Goal: Download file/media

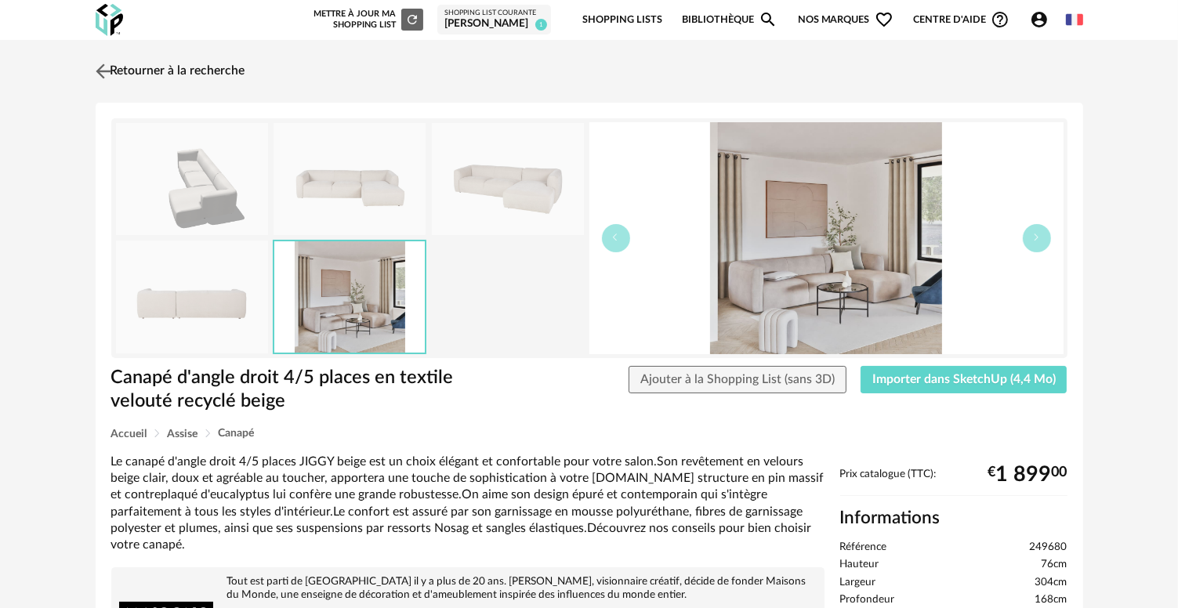
click at [103, 71] on img at bounding box center [103, 71] width 23 height 23
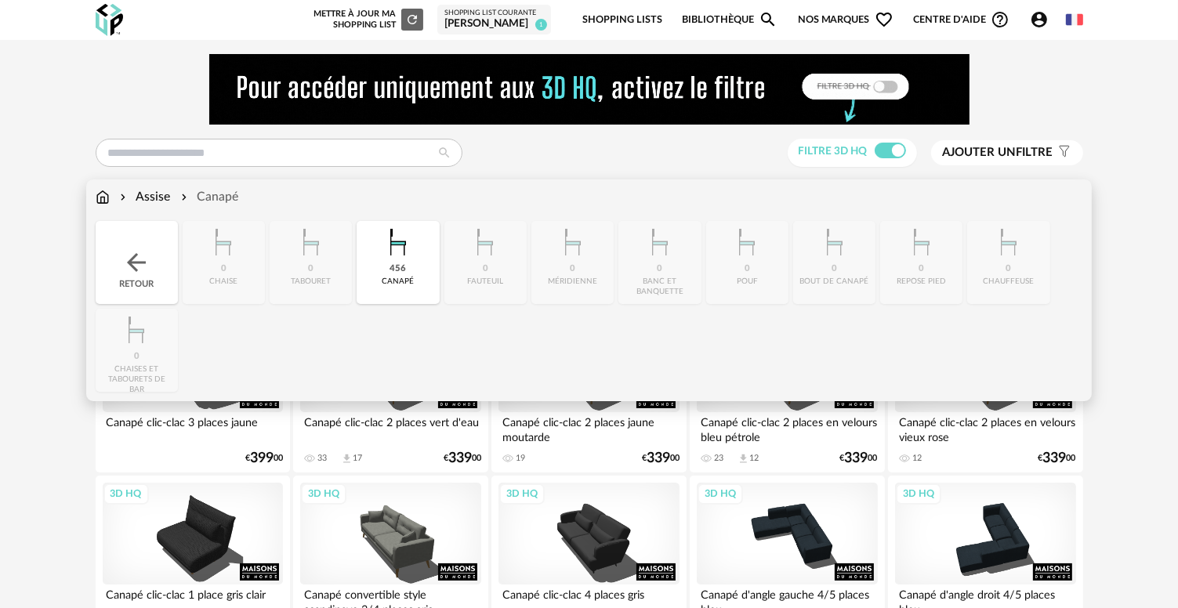
click at [99, 201] on img at bounding box center [103, 197] width 14 height 18
click at [127, 249] on img at bounding box center [136, 262] width 28 height 28
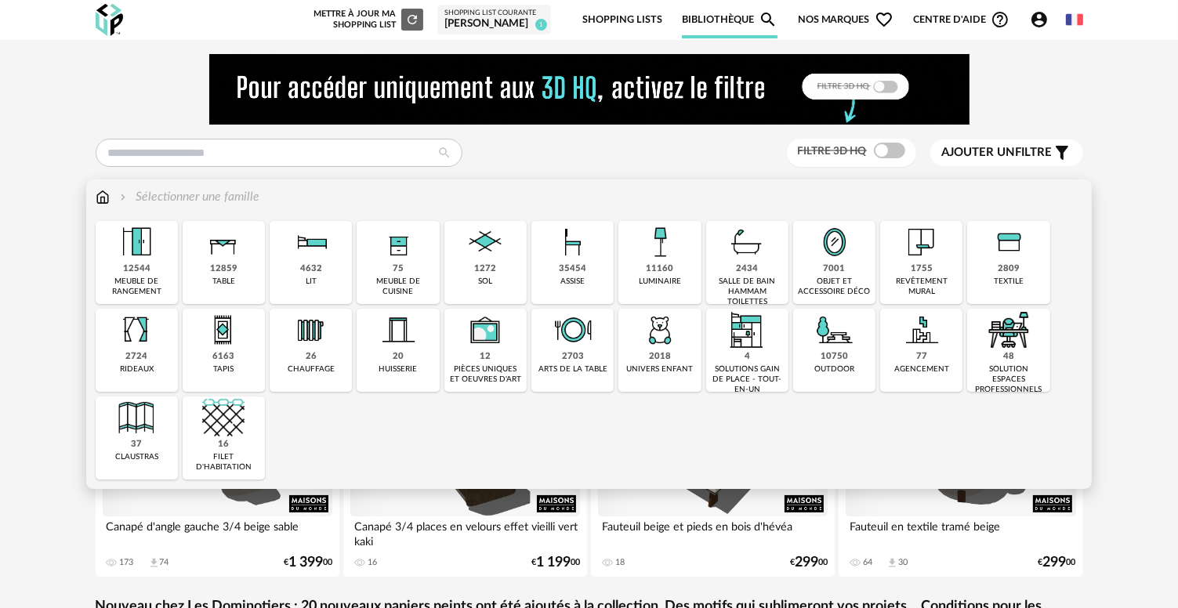
click at [231, 270] on div "12859" at bounding box center [223, 269] width 27 height 12
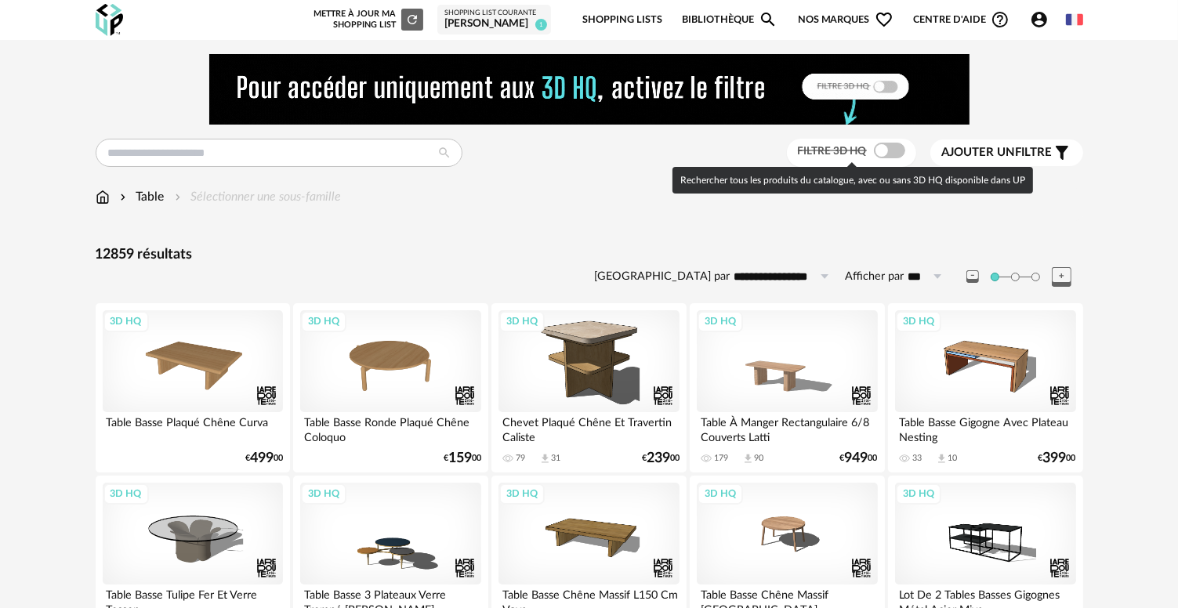
click at [902, 153] on span at bounding box center [889, 151] width 31 height 16
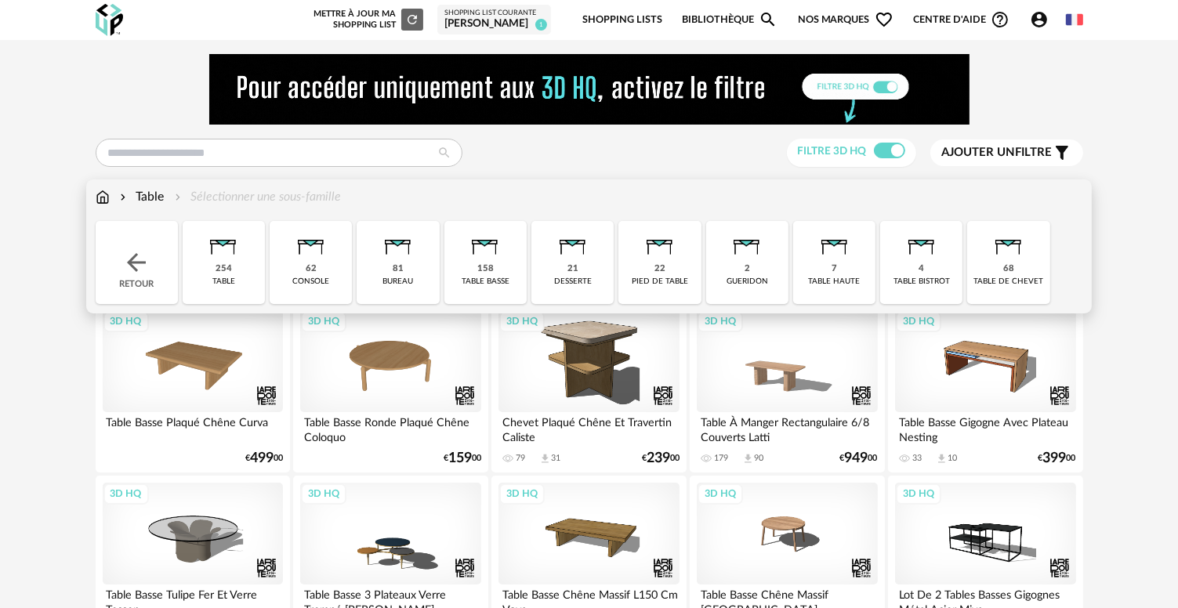
click at [486, 277] on div "table basse" at bounding box center [485, 282] width 48 height 10
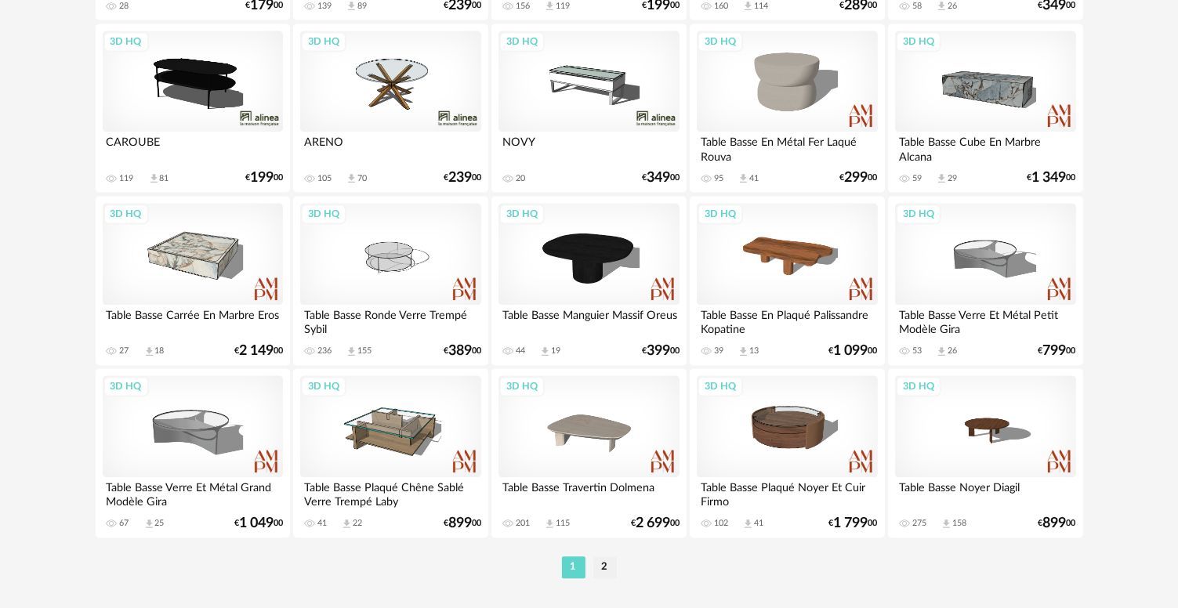
scroll to position [3247, 0]
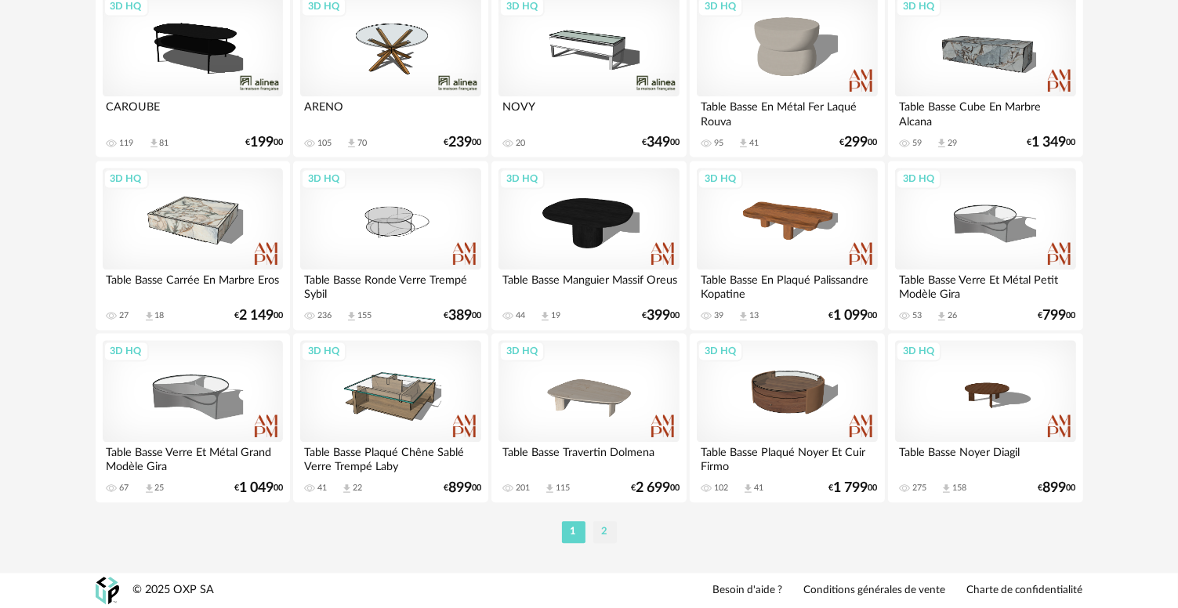
click at [610, 532] on li "2" at bounding box center [605, 532] width 24 height 22
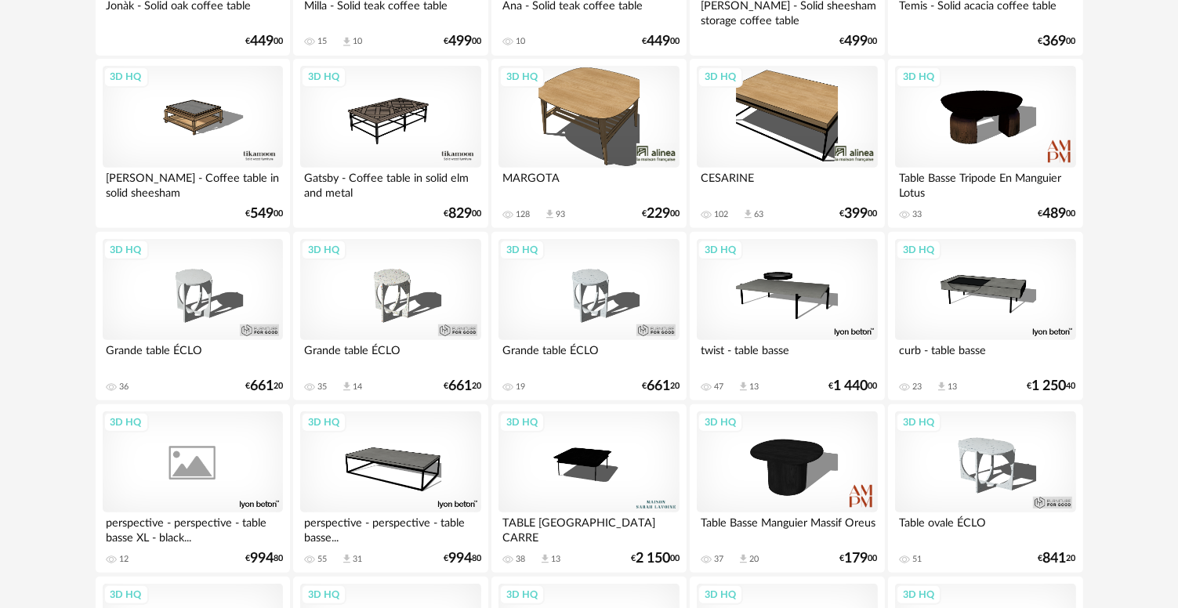
scroll to position [218, 0]
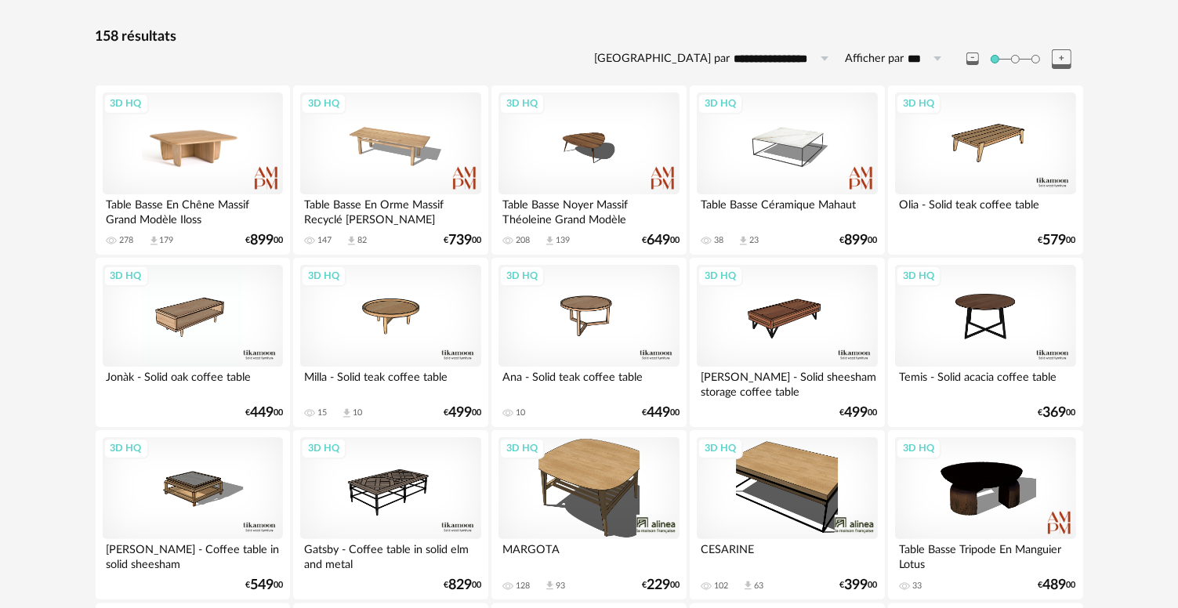
click at [201, 153] on div "3D HQ" at bounding box center [193, 143] width 180 height 102
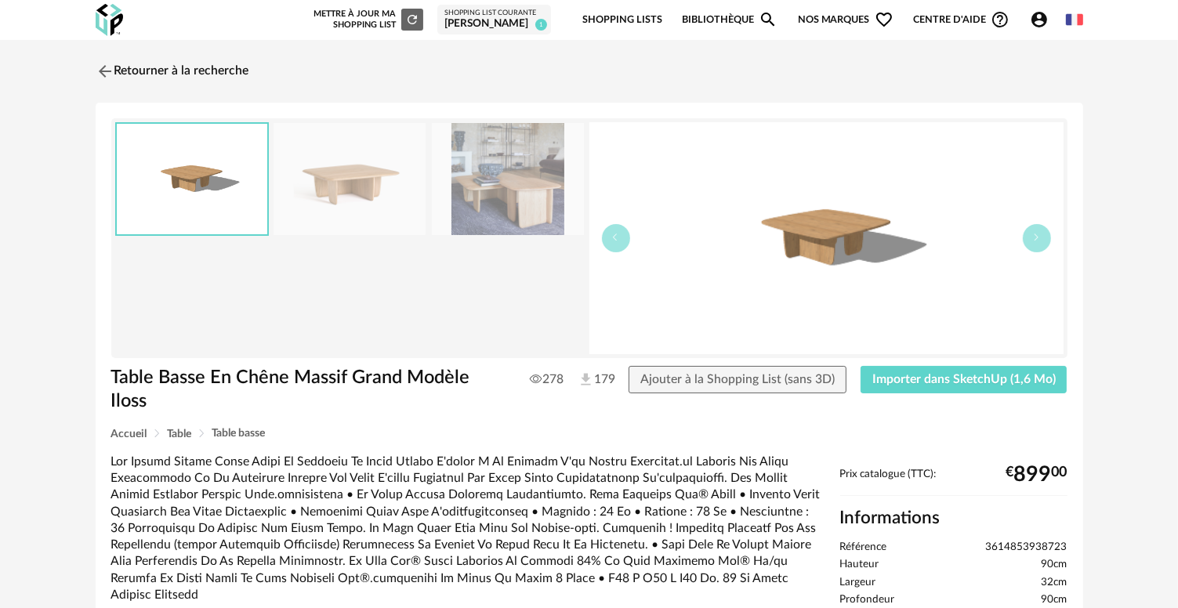
click at [480, 190] on img at bounding box center [508, 179] width 152 height 112
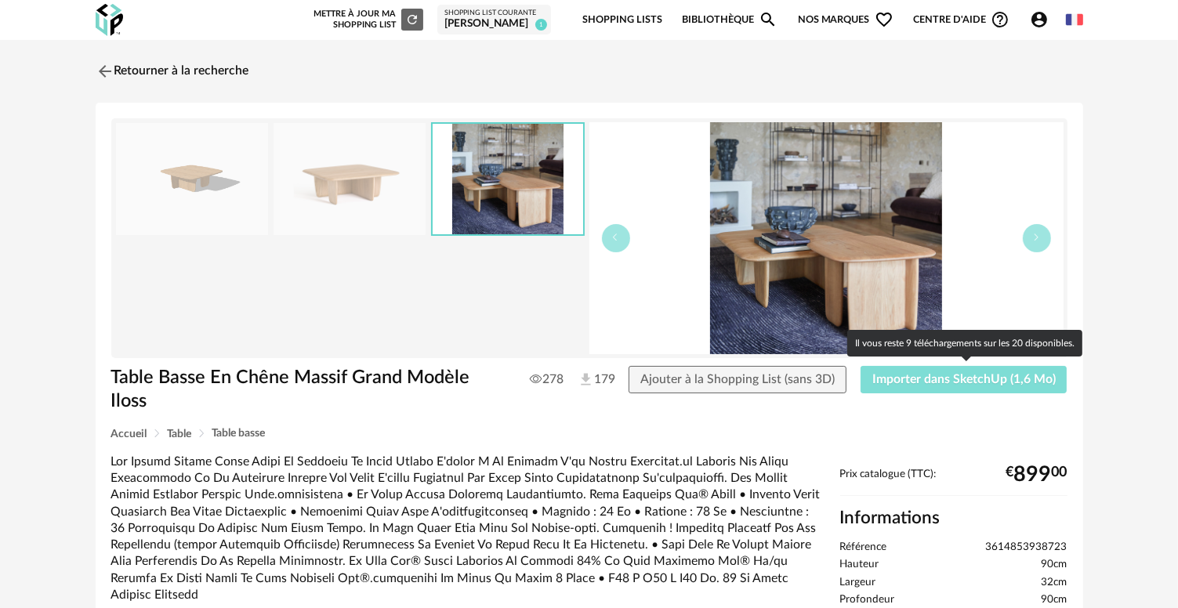
click at [944, 385] on button "Importer dans SketchUp (1,6 Mo)" at bounding box center [963, 380] width 207 height 28
